Goal: Information Seeking & Learning: Check status

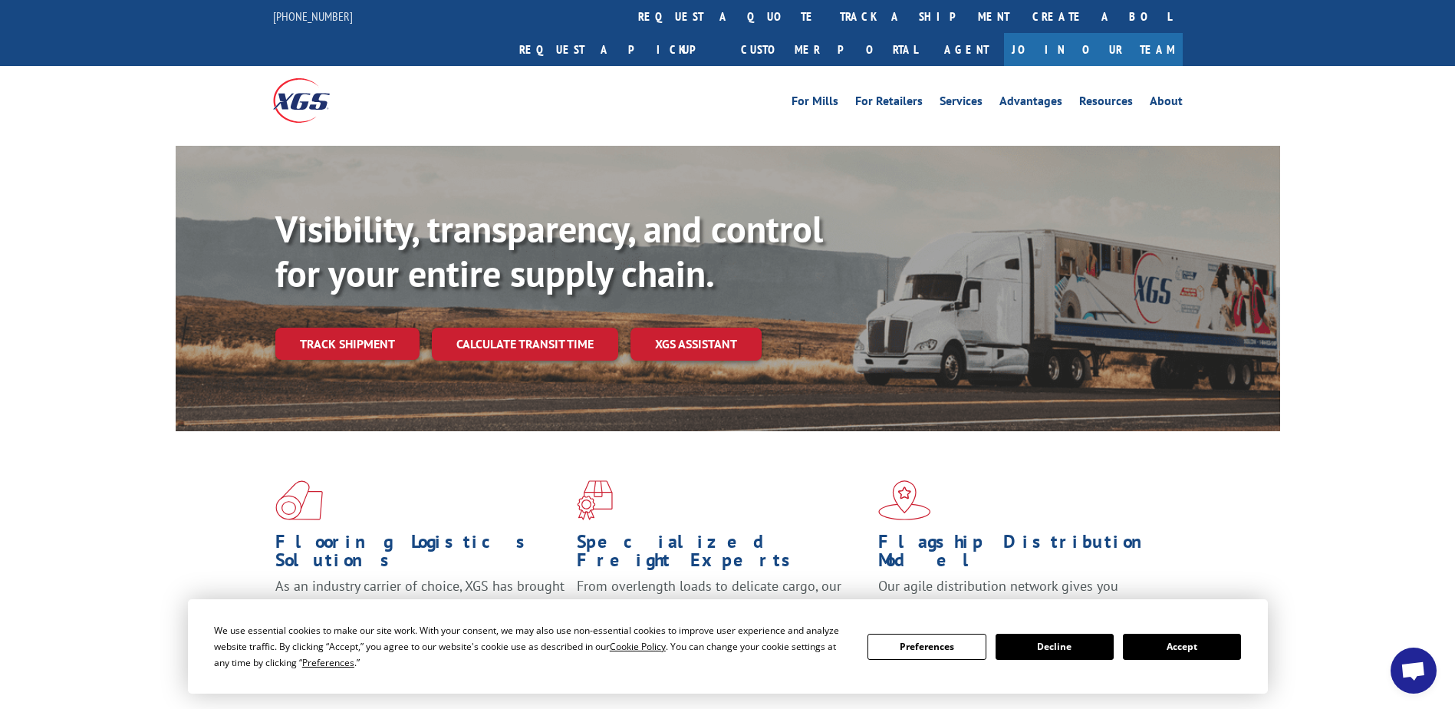
click at [1205, 647] on button "Accept" at bounding box center [1182, 646] width 118 height 26
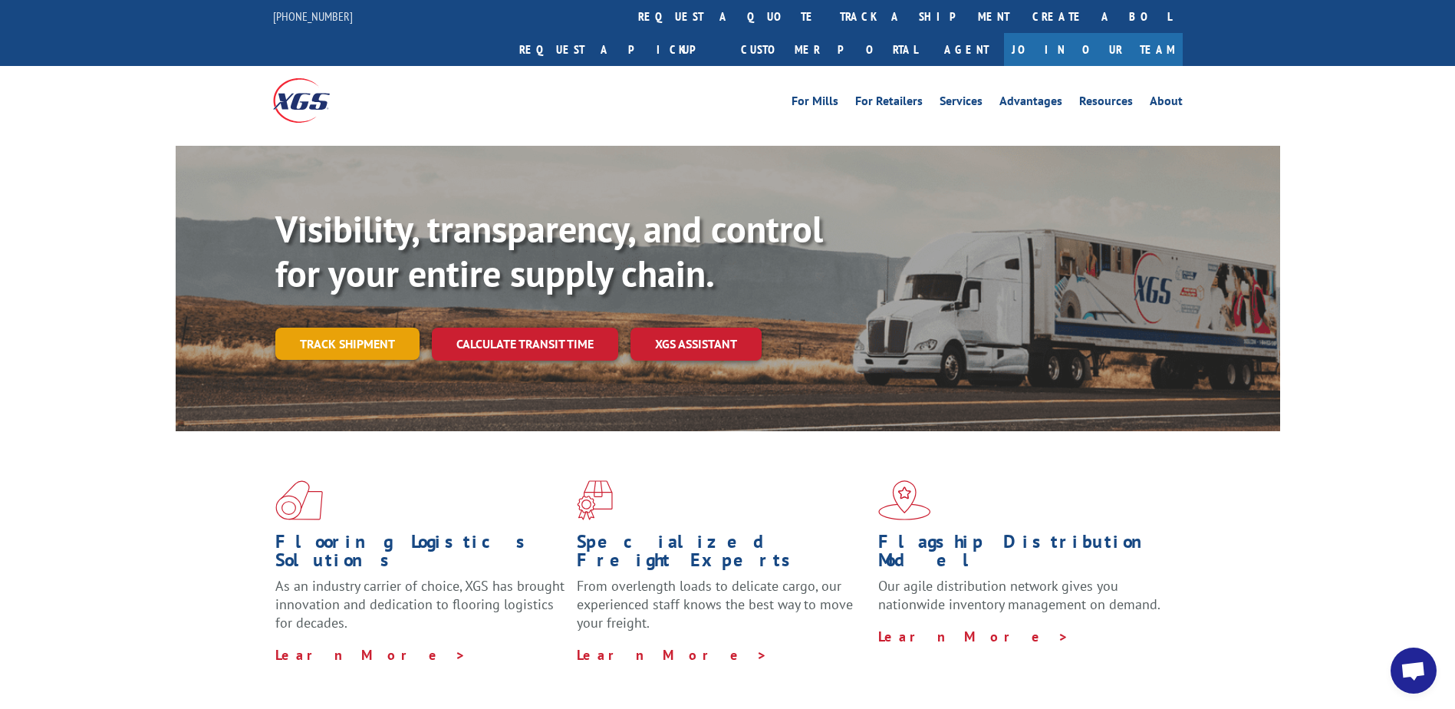
click at [350, 327] on link "Track shipment" at bounding box center [347, 343] width 144 height 32
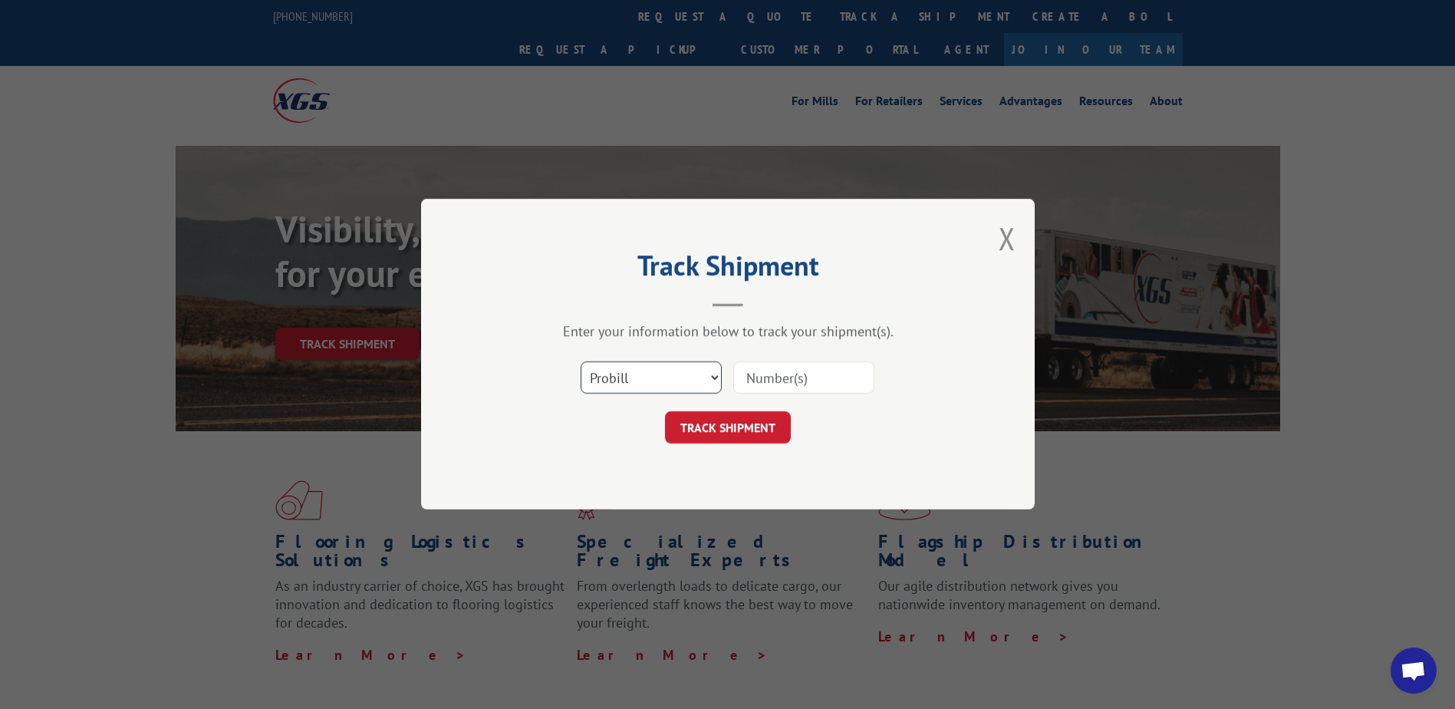
click at [670, 386] on select "Select category... Probill BOL PO" at bounding box center [650, 378] width 141 height 32
select select "bol"
click at [580, 362] on select "Select category... Probill BOL PO" at bounding box center [650, 378] width 141 height 32
click at [774, 382] on input at bounding box center [803, 378] width 141 height 32
paste input "7069991"
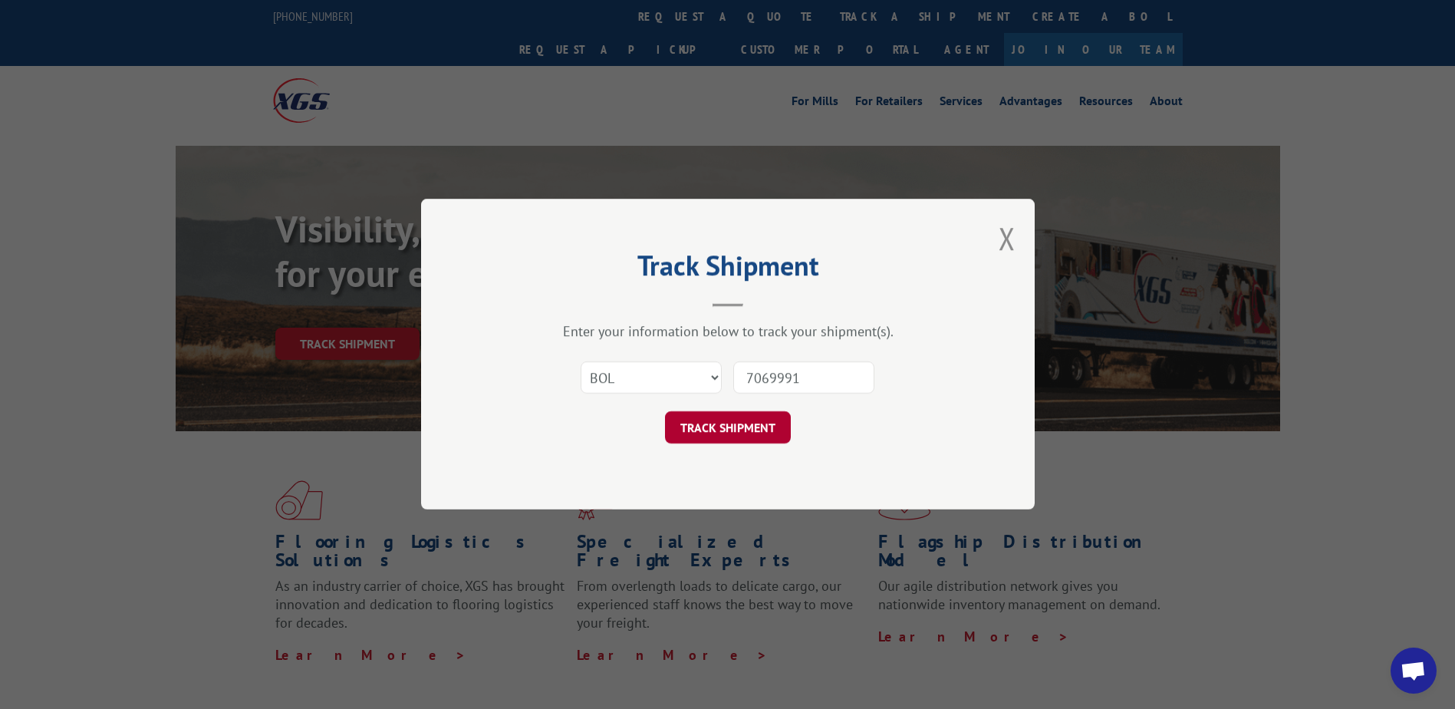
type input "7069991"
click at [749, 428] on button "TRACK SHIPMENT" at bounding box center [728, 428] width 126 height 32
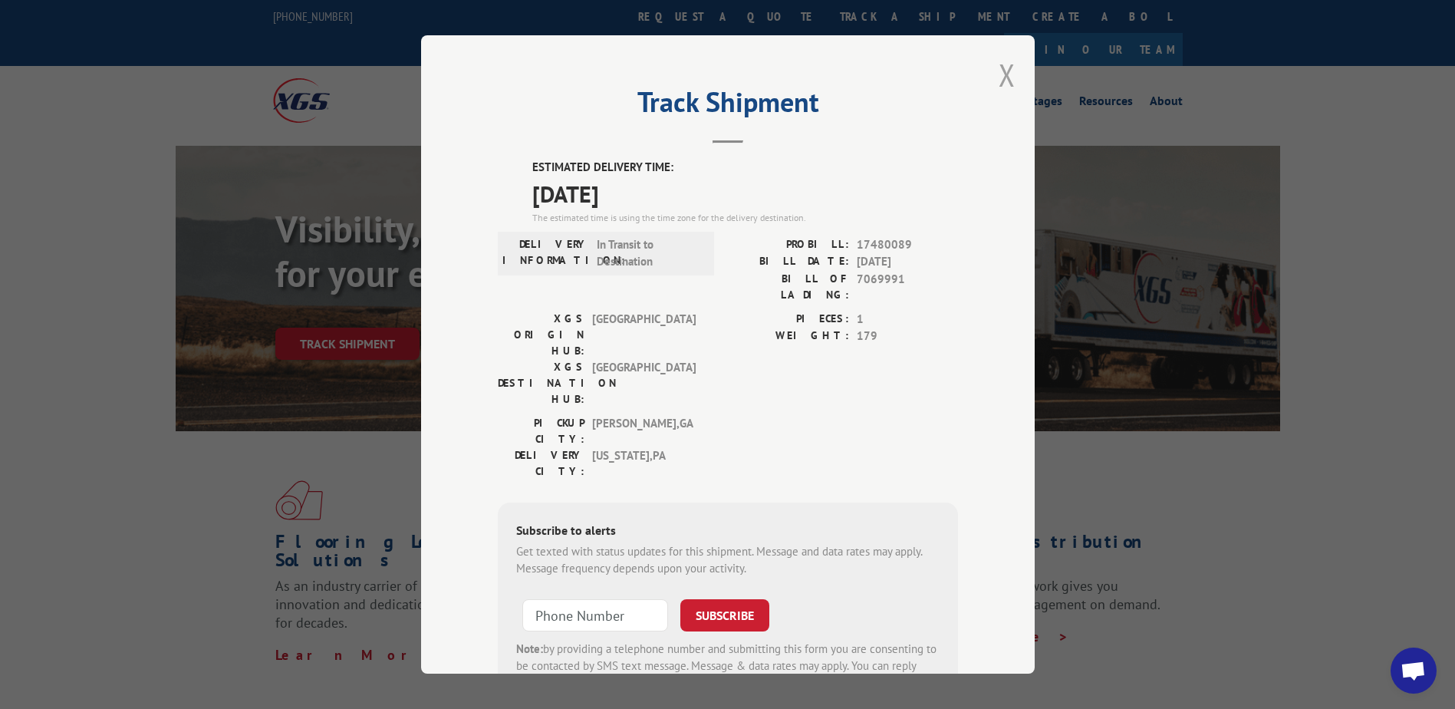
click at [1006, 77] on button "Close modal" at bounding box center [1006, 74] width 17 height 41
